Goal: Information Seeking & Learning: Learn about a topic

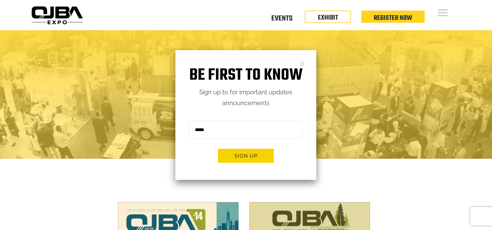
click at [301, 62] on link at bounding box center [302, 63] width 5 height 5
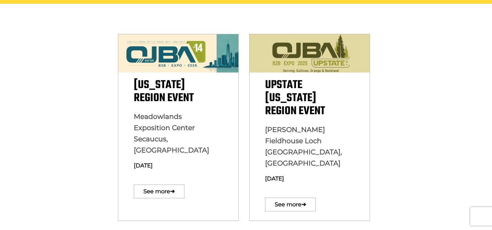
scroll to position [162, 0]
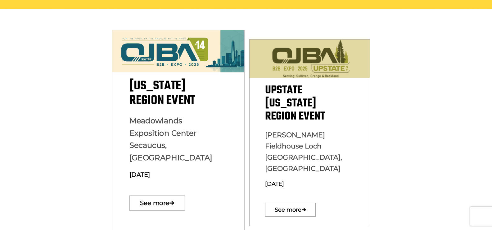
click at [163, 84] on span "New York Region Event" at bounding box center [162, 93] width 66 height 34
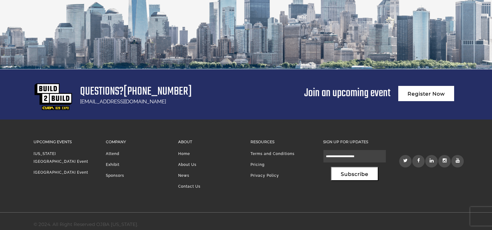
click at [114, 151] on link "Attend" at bounding box center [113, 153] width 14 height 4
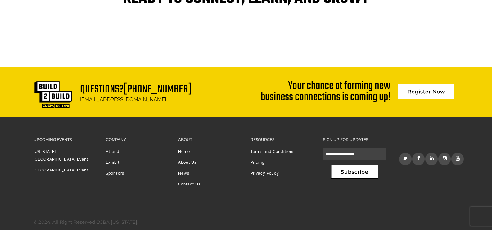
scroll to position [1355, 0]
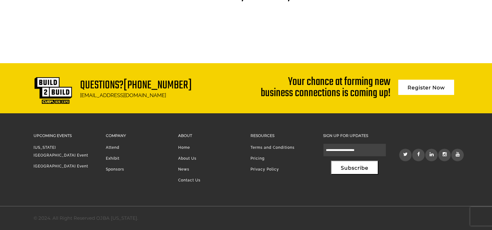
click at [112, 156] on link "Exhibit" at bounding box center [113, 158] width 14 height 4
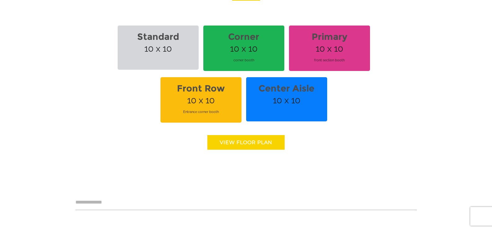
scroll to position [497, 0]
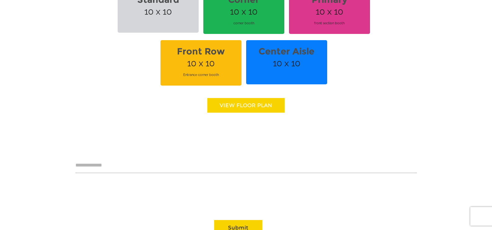
click at [248, 103] on link "View floor Plan" at bounding box center [246, 105] width 77 height 15
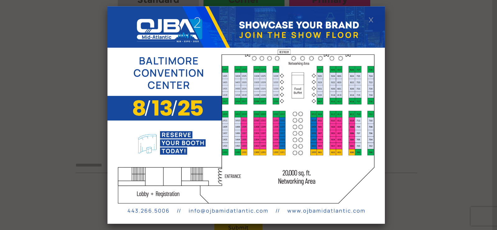
click at [372, 20] on link at bounding box center [370, 19] width 5 height 5
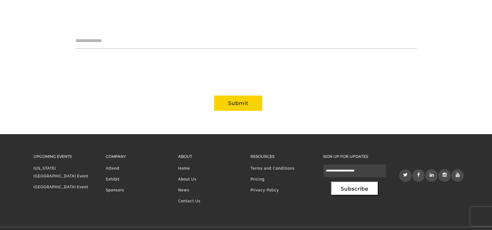
scroll to position [0, 0]
click at [110, 190] on li "Sponsors" at bounding box center [137, 191] width 63 height 11
click at [113, 190] on link "Sponsors" at bounding box center [115, 190] width 18 height 4
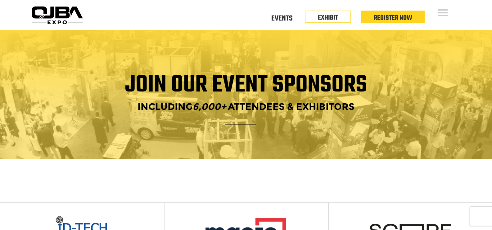
click at [245, 84] on h1 "Join our Event Sponsors" at bounding box center [247, 85] width 426 height 20
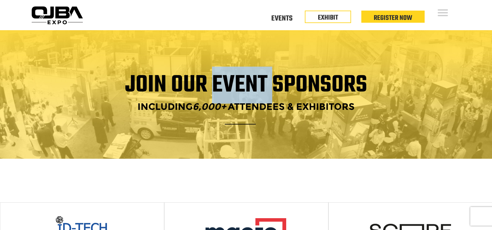
click at [245, 84] on h1 "Join our Event Sponsors" at bounding box center [247, 85] width 426 height 20
